Goal: Navigation & Orientation: Find specific page/section

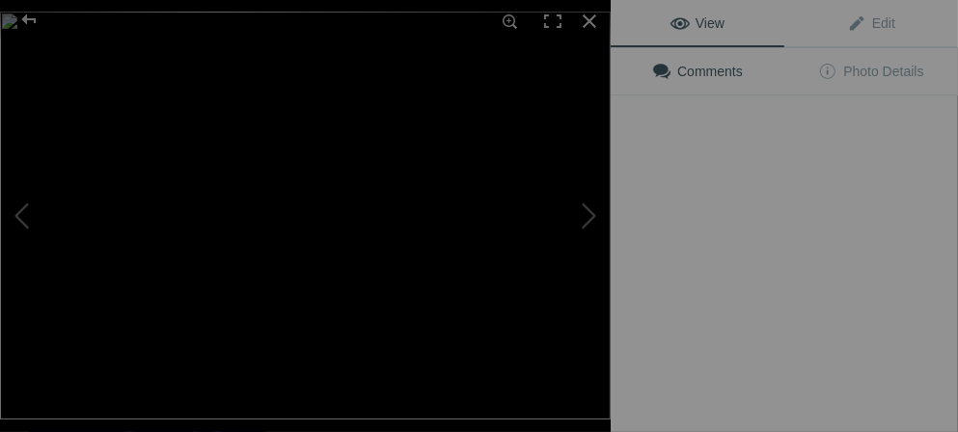
click at [556, 297] on img at bounding box center [305, 216] width 611 height 408
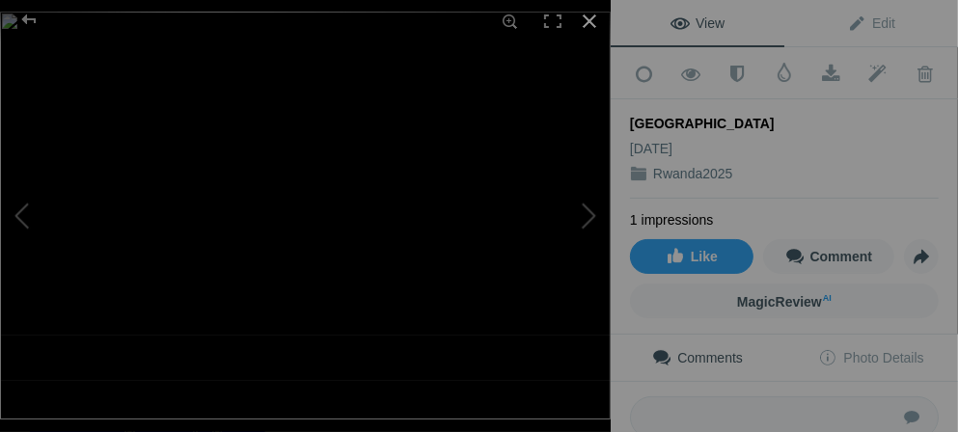
click at [593, 20] on div at bounding box center [589, 21] width 42 height 42
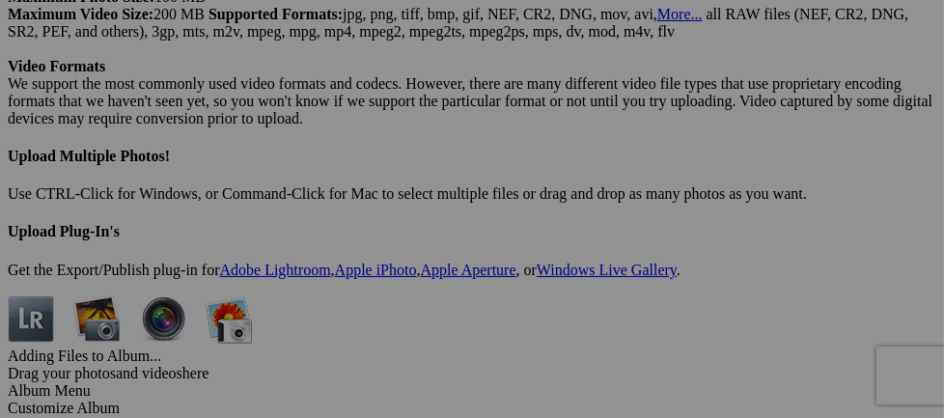
scroll to position [0, 0]
